Goal: Task Accomplishment & Management: Complete application form

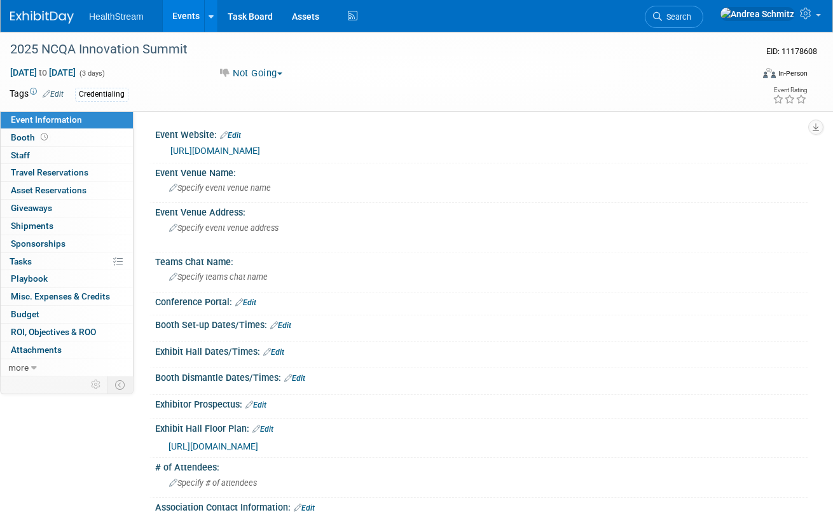
click at [172, 15] on link "Events" at bounding box center [186, 16] width 46 height 32
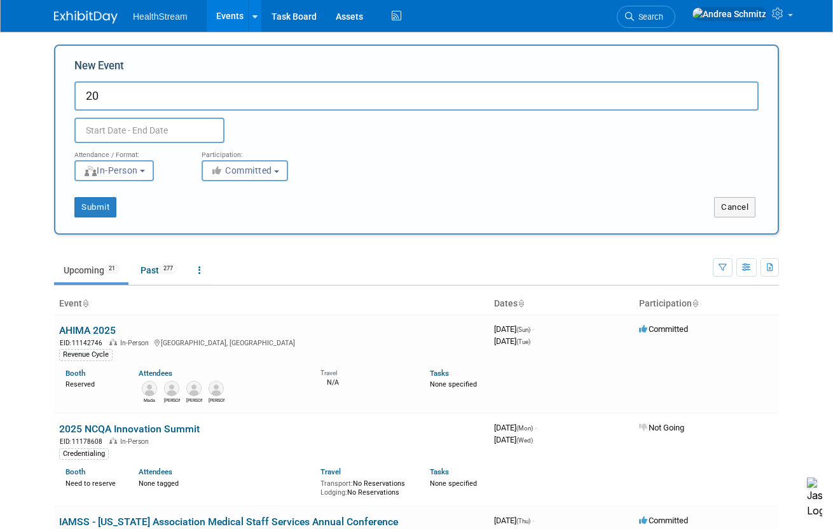
type input "2"
drag, startPoint x: 757, startPoint y: 125, endPoint x: 651, endPoint y: 122, distance: 106.2
click at [758, 125] on div "Duplicate Event Warning" at bounding box center [416, 127] width 703 height 32
click at [570, 116] on div "Duplicate Event Warning" at bounding box center [416, 127] width 703 height 32
click at [538, 95] on input "WAMSS - 2026 [US_STATE] Association Medical Staff Services" at bounding box center [416, 95] width 684 height 29
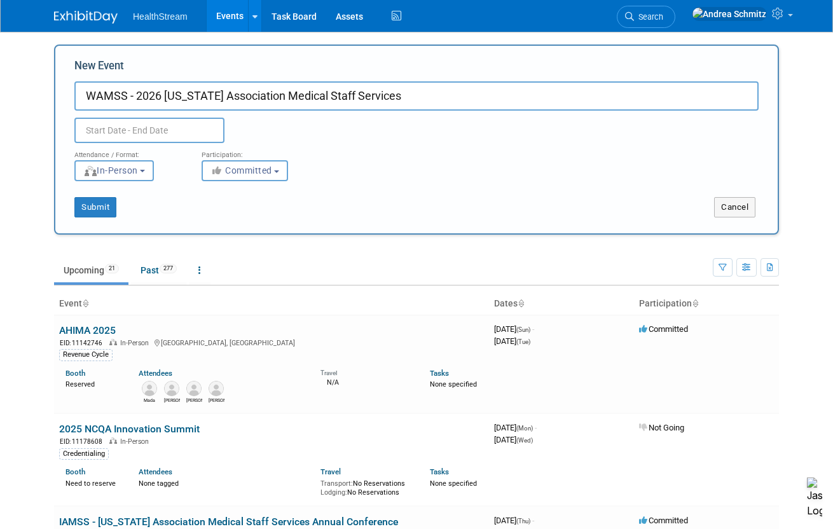
paste input "Annual Education Conference"
type input "WAMSS - 2026 [US_STATE] Association Medical Staff Services Annual Education Con…"
drag, startPoint x: 773, startPoint y: 135, endPoint x: 503, endPoint y: 133, distance: 270.1
click at [773, 135] on div "New Event WAMSS - 2026 [US_STATE] Association Medical Staff Services Annual Edu…" at bounding box center [416, 139] width 725 height 190
click at [179, 128] on input "text" at bounding box center [149, 130] width 150 height 25
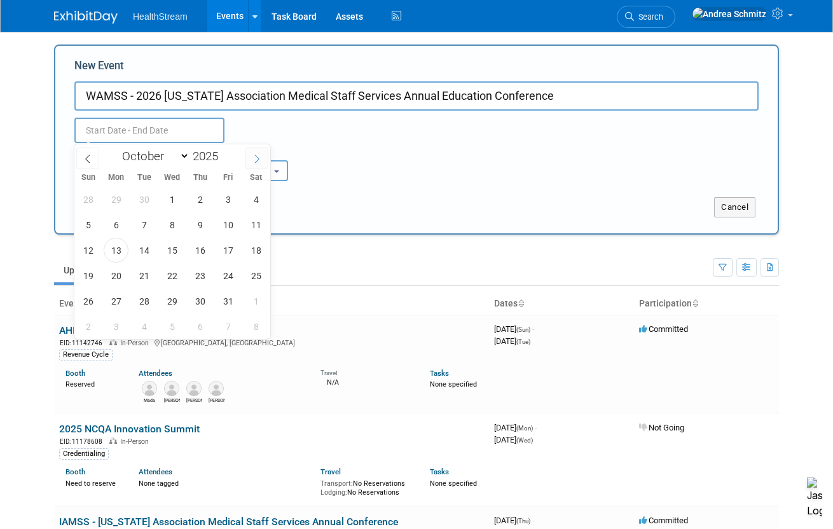
click at [254, 154] on icon at bounding box center [256, 158] width 9 height 9
select select "11"
click at [254, 154] on icon at bounding box center [256, 158] width 9 height 9
type input "2026"
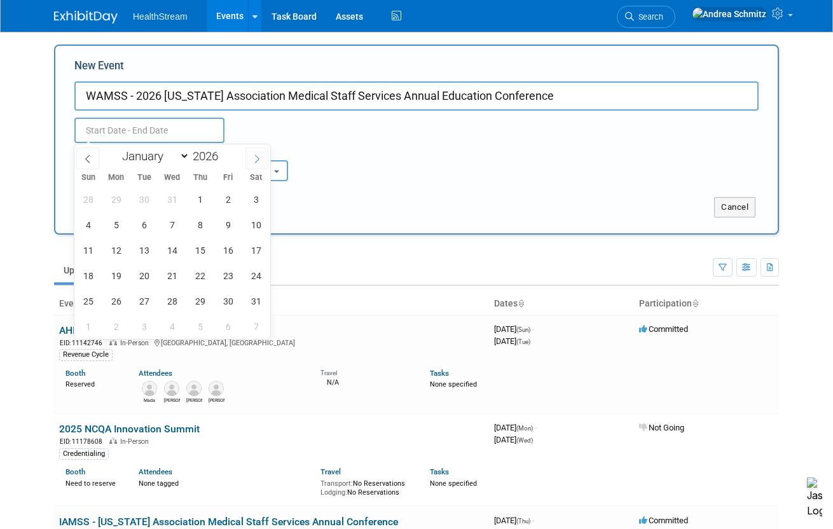
click at [254, 154] on icon at bounding box center [256, 158] width 9 height 9
select select "3"
click at [168, 275] on span "22" at bounding box center [172, 275] width 25 height 25
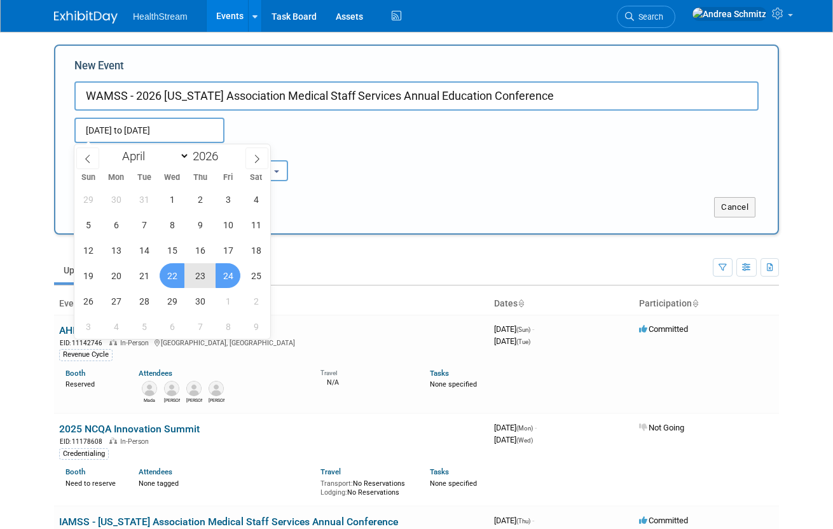
click at [217, 277] on span "24" at bounding box center [227, 275] width 25 height 25
type input "[DATE] to [DATE]"
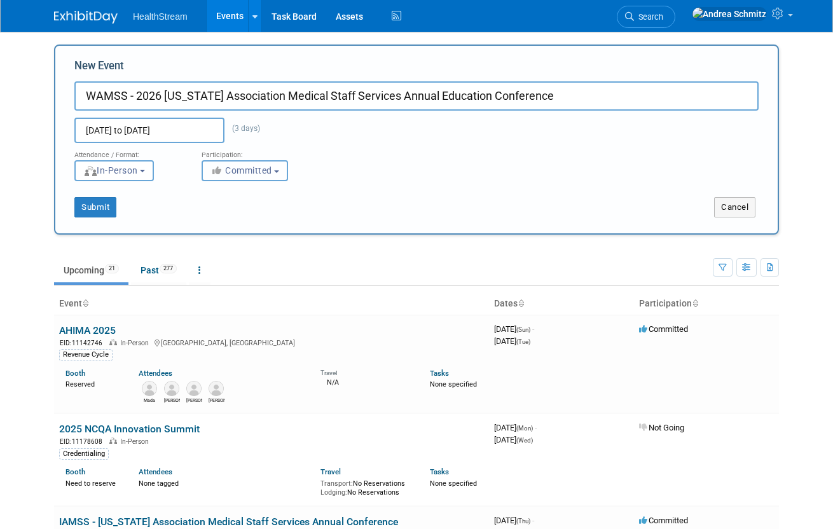
click at [247, 169] on span "Committed" at bounding box center [241, 170] width 62 height 10
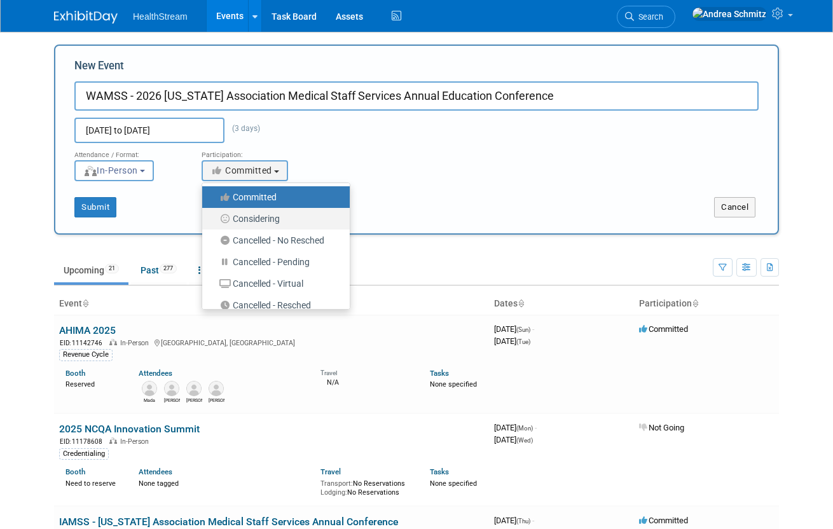
click at [256, 214] on label "Considering" at bounding box center [272, 218] width 128 height 17
click at [214, 215] on input "Considering" at bounding box center [209, 219] width 8 height 8
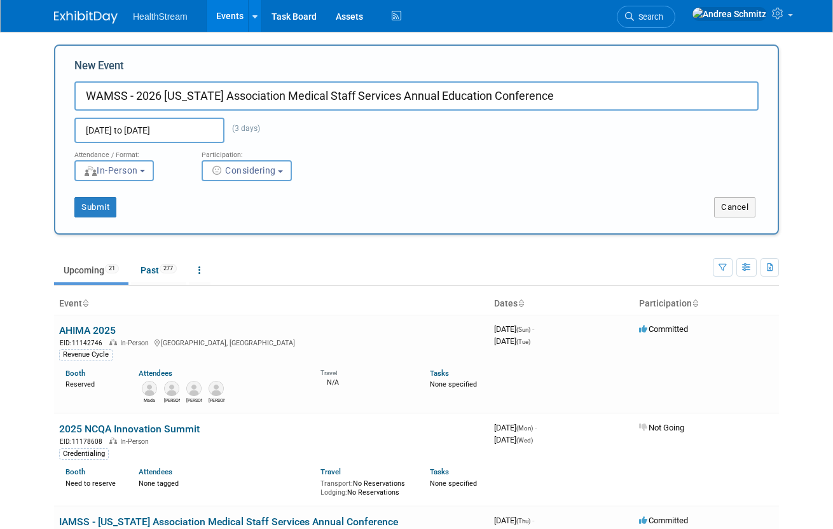
select select "2"
click at [109, 210] on button "Submit" at bounding box center [95, 207] width 42 height 20
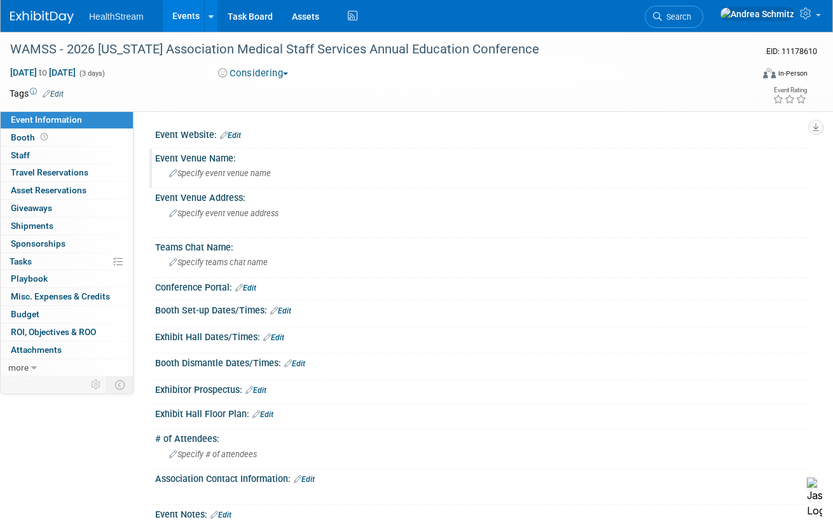
click at [242, 174] on span "Specify event venue name" at bounding box center [220, 173] width 102 height 10
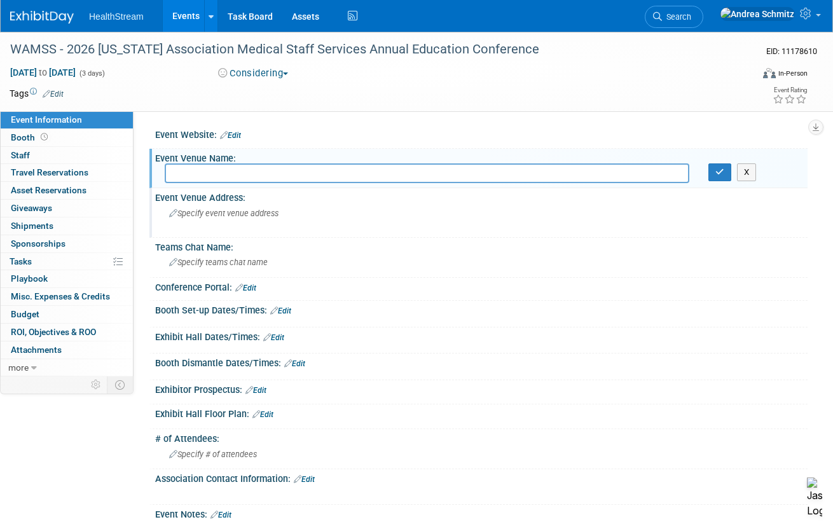
type input "Semiahmoo Resort in Blain, WA"
click at [204, 209] on span "Specify event venue address" at bounding box center [223, 213] width 109 height 10
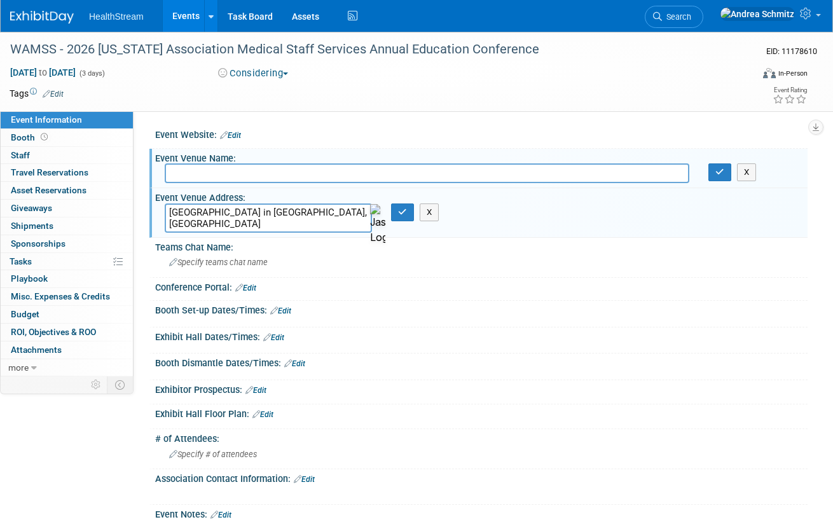
drag, startPoint x: 252, startPoint y: 212, endPoint x: 148, endPoint y: 209, distance: 103.6
click at [148, 209] on div "Event Website: Edit Event Venue Name: X Event Venue Address: Semiahmoo Resort i…" at bounding box center [470, 243] width 674 height 265
type textarea "in Blain, WA"
click at [202, 164] on input "text" at bounding box center [427, 173] width 524 height 20
paste input "Semiahmoo Resort"
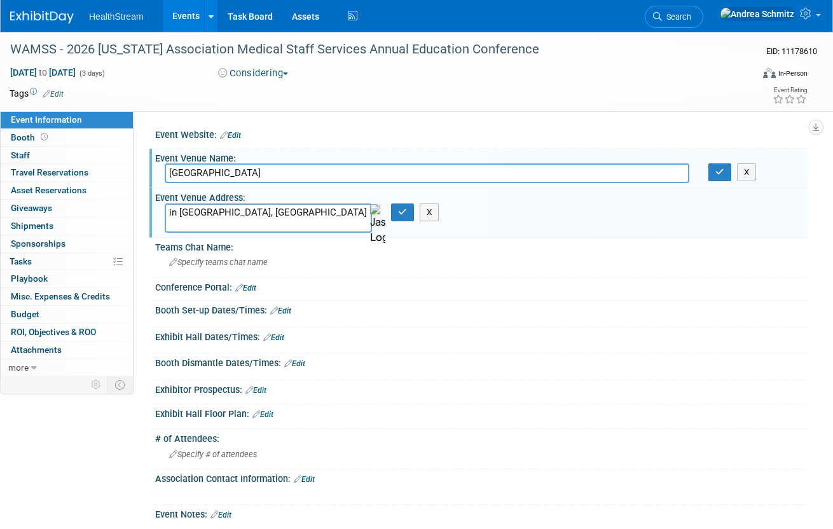
type input "Semiahmoo Resort"
click at [181, 207] on textarea "in Blain, WA" at bounding box center [268, 217] width 207 height 29
type textarea "Blain, WA"
click at [402, 212] on icon "button" at bounding box center [402, 212] width 9 height 8
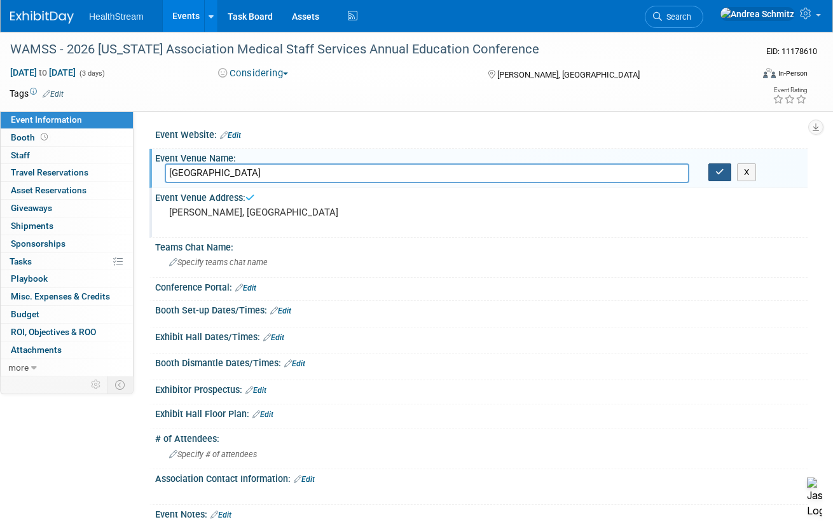
click at [714, 178] on button "button" at bounding box center [719, 172] width 23 height 18
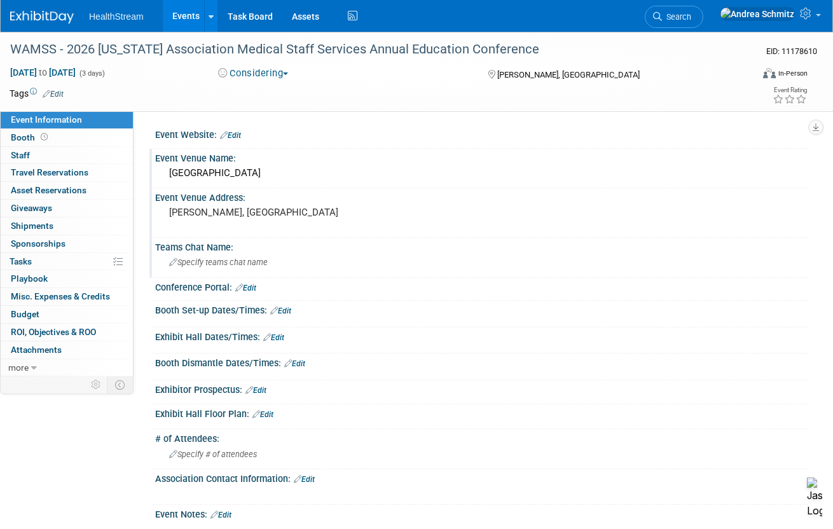
click at [720, 246] on div "Teams Chat Name:" at bounding box center [481, 246] width 652 height 16
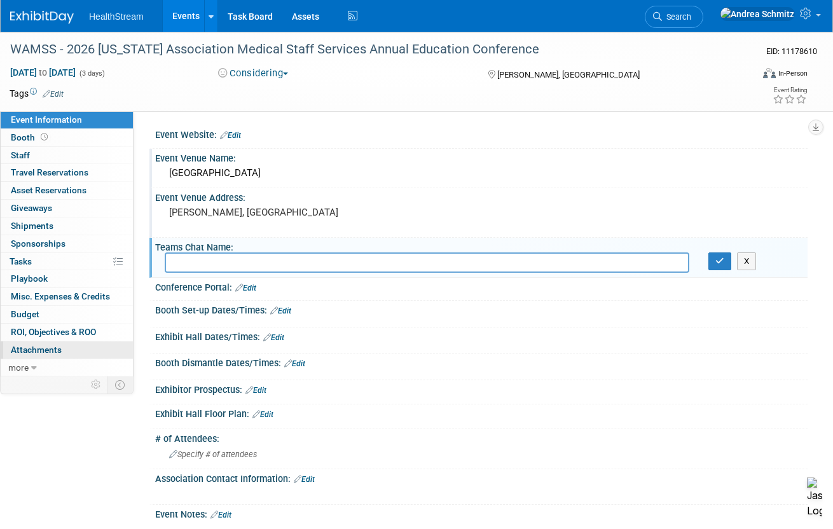
click at [36, 345] on span "Attachments 0" at bounding box center [36, 350] width 51 height 10
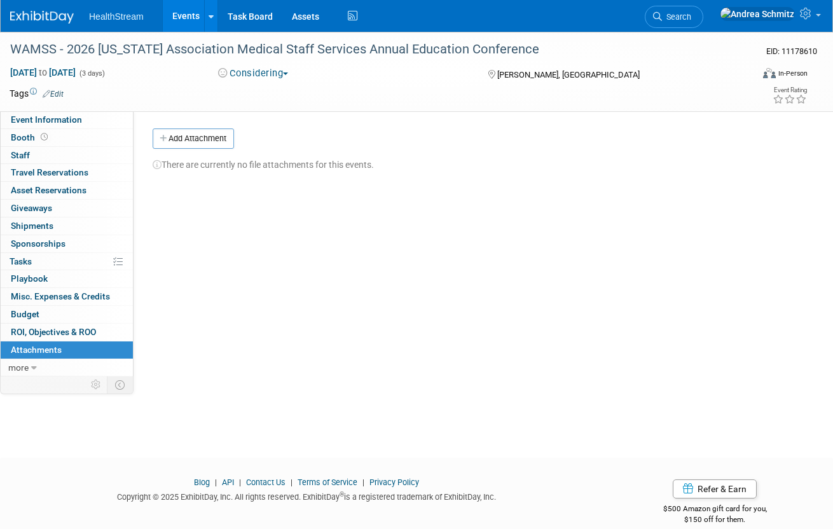
click at [734, 247] on div "Event Website: Edit Event Venue Name: Semiahmoo Resort Event Venue Address: Bla…" at bounding box center [470, 243] width 674 height 265
click at [217, 140] on button "Add Attachment" at bounding box center [193, 138] width 81 height 20
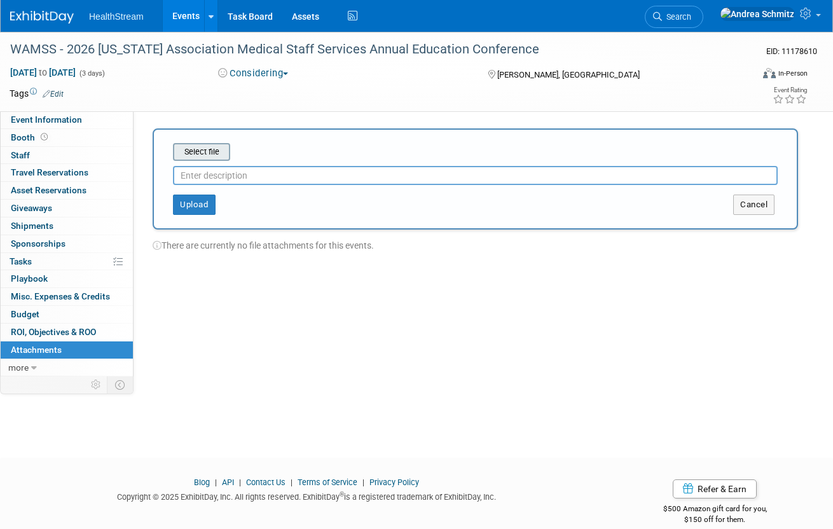
click at [210, 153] on input "file" at bounding box center [153, 151] width 151 height 15
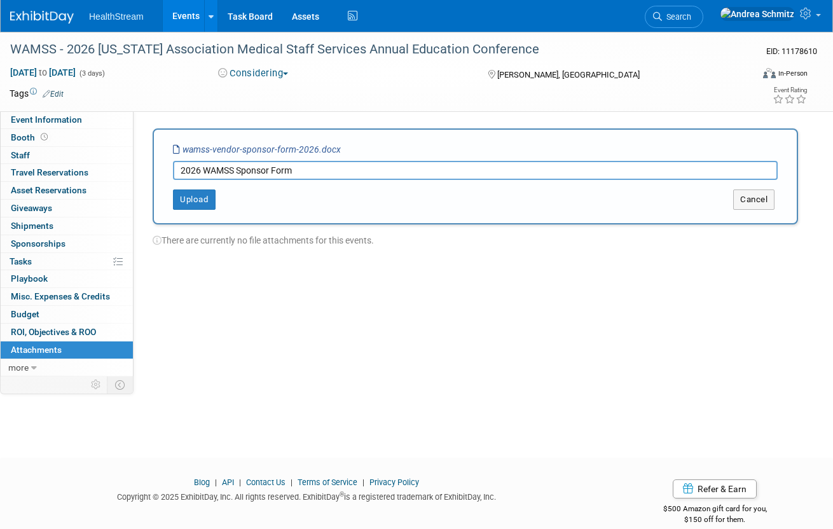
type input "2026 WAMSS Sponsor Form"
click at [189, 210] on div "Select file wamss-vendor-sponsor-form-2026.docx 2026 WAMSS Sponsor Form This is…" at bounding box center [475, 176] width 645 height 96
click at [192, 200] on button "Upload" at bounding box center [194, 199] width 43 height 20
